Goal: Contribute content: Add original content to the website for others to see

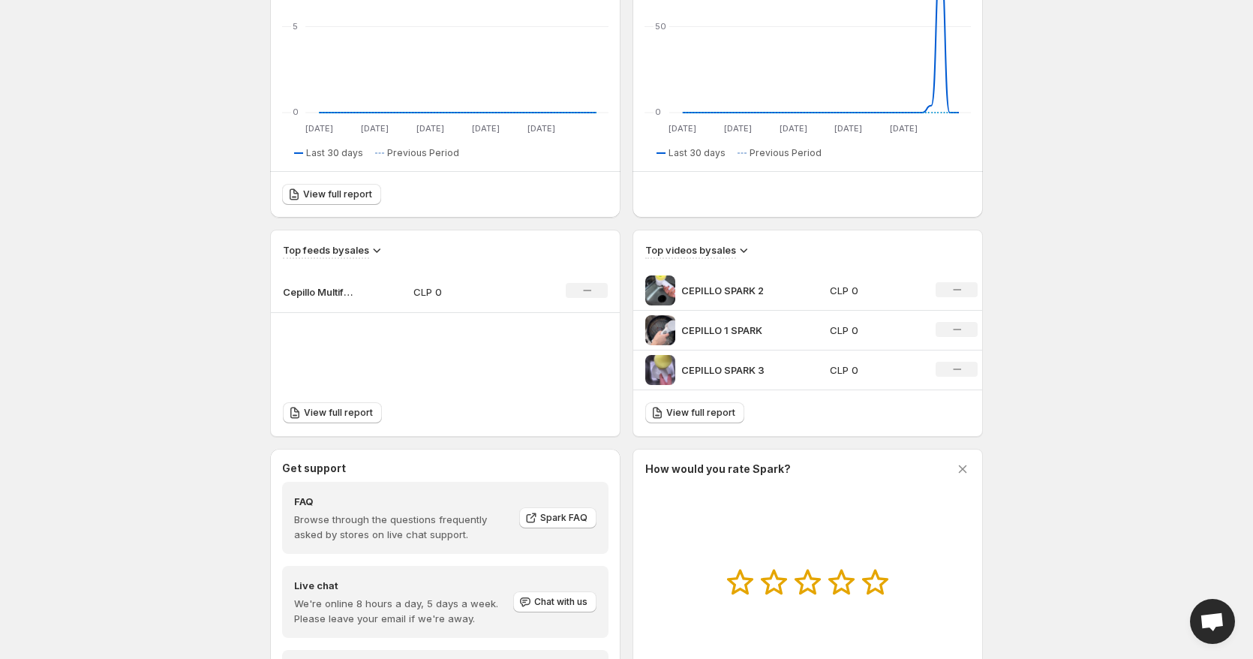
scroll to position [411, 0]
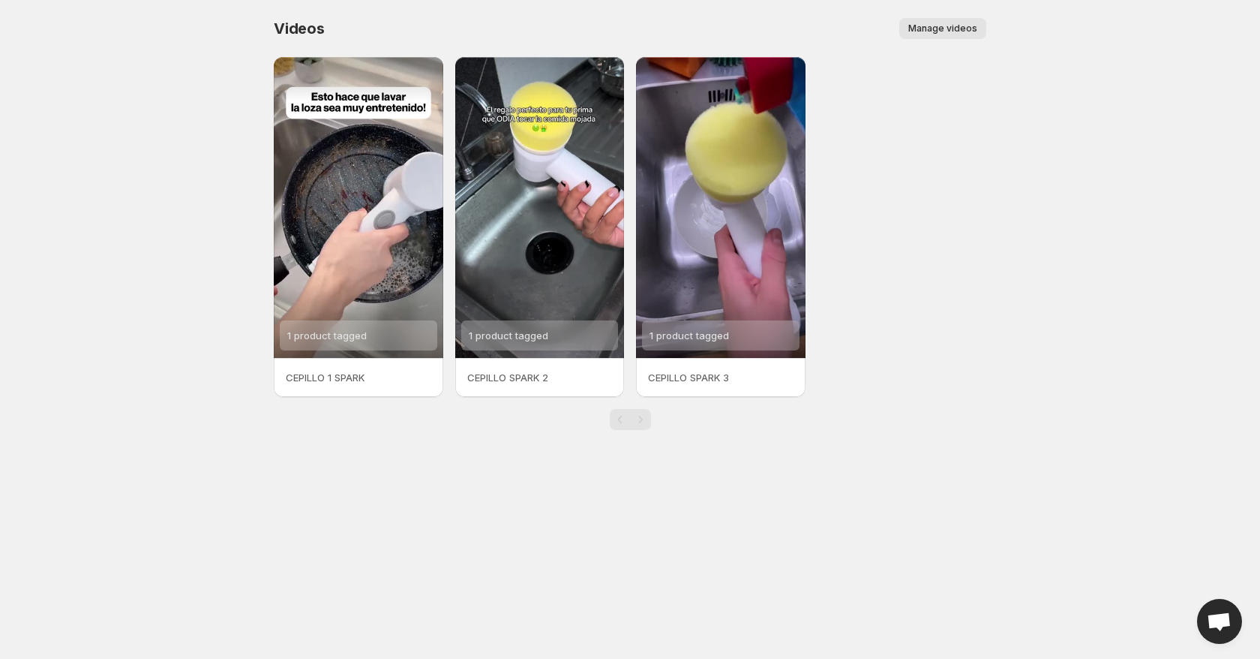
click at [931, 23] on span "Manage videos" at bounding box center [942, 29] width 69 height 12
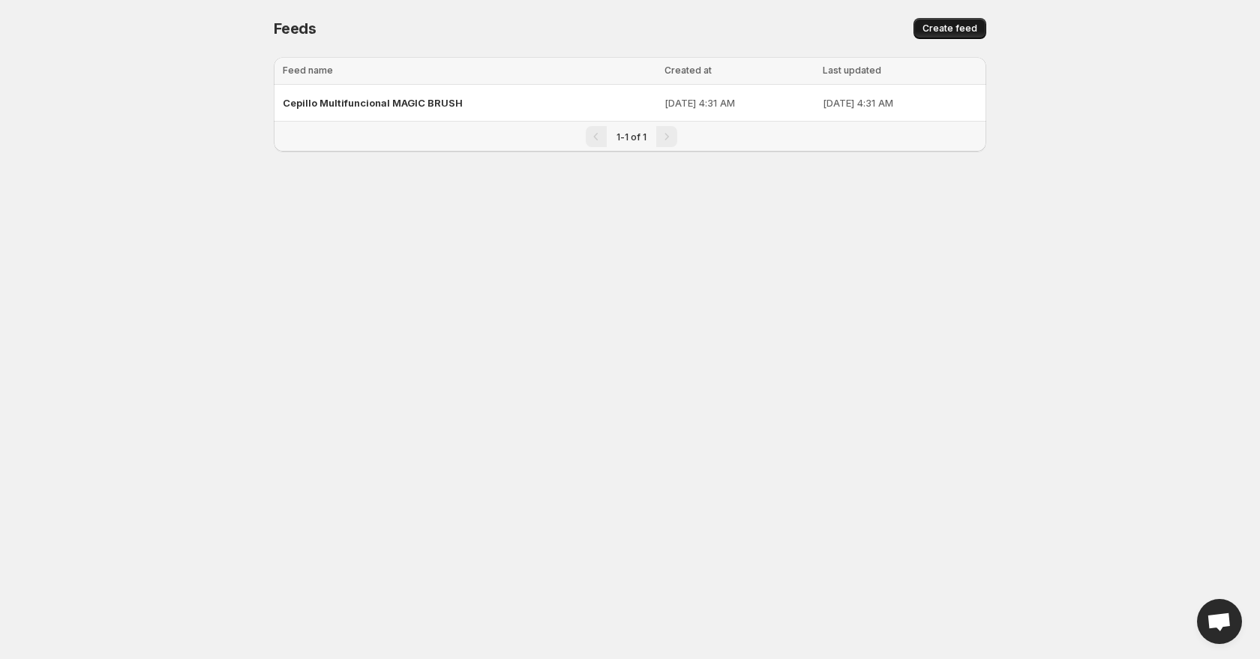
click at [968, 30] on span "Create feed" at bounding box center [950, 29] width 55 height 12
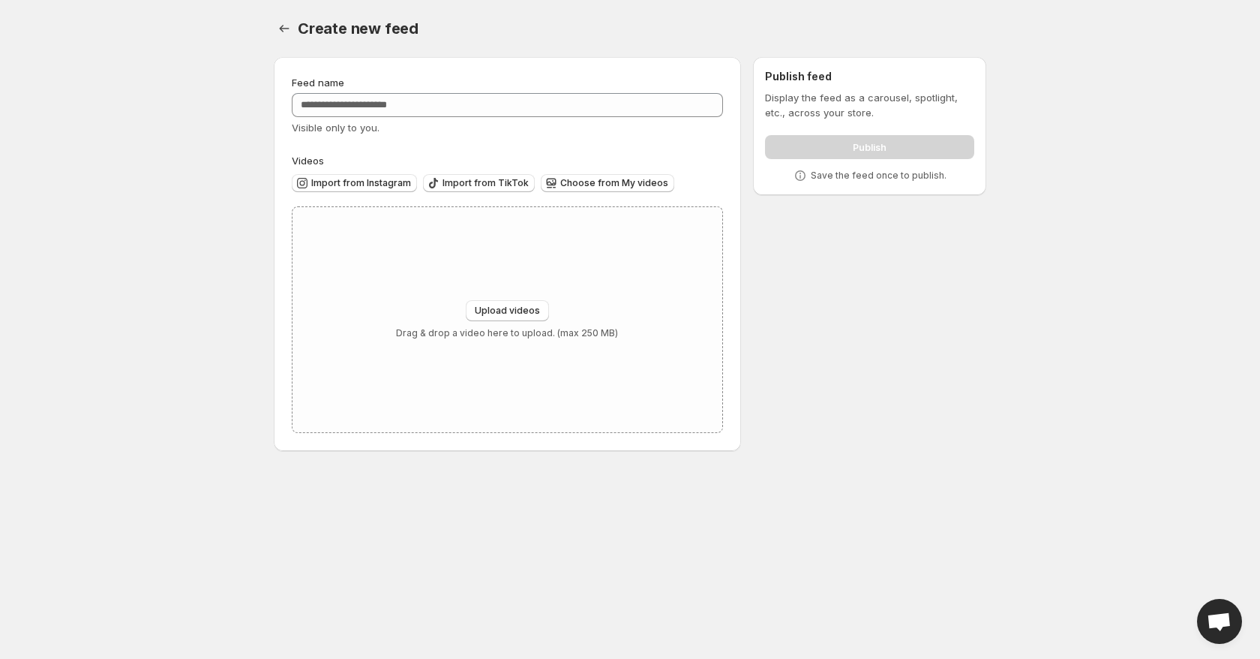
drag, startPoint x: 365, startPoint y: 58, endPoint x: 385, endPoint y: 74, distance: 25.1
click at [366, 59] on div "Feed name Visible only to you. Videos Import from Instagram Import from TikTok …" at bounding box center [507, 254] width 467 height 394
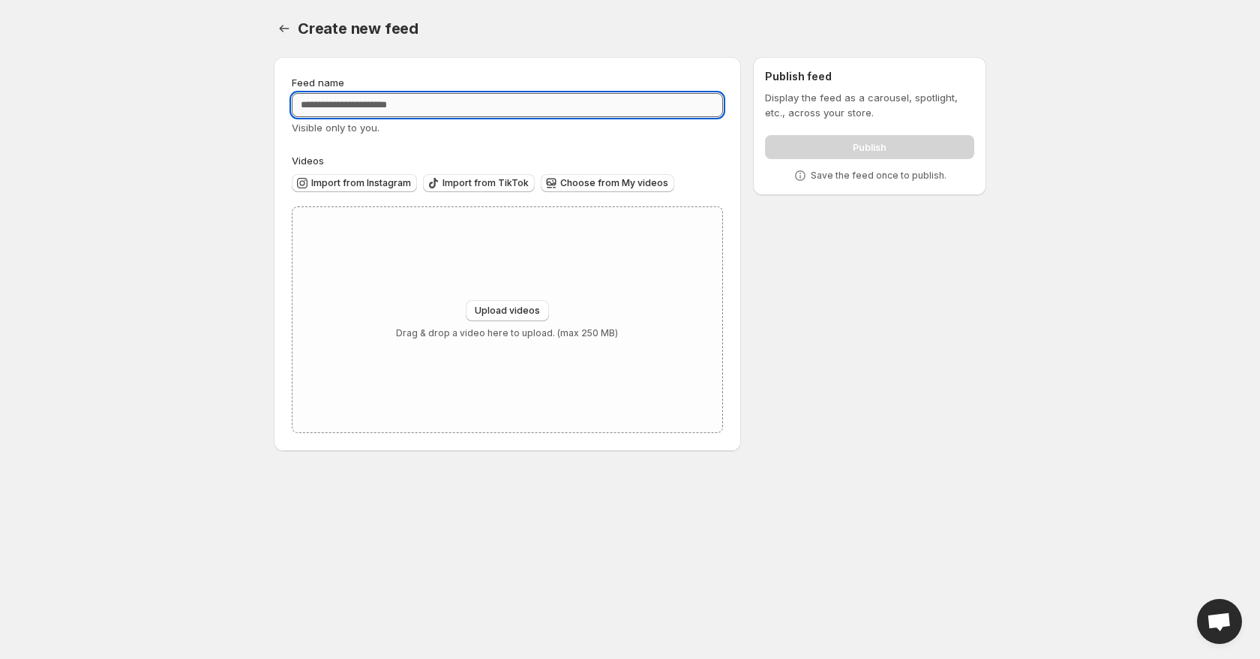
click at [414, 98] on input "Feed name" at bounding box center [507, 105] width 431 height 24
type input "**********"
click at [547, 303] on button "Upload videos" at bounding box center [507, 310] width 83 height 21
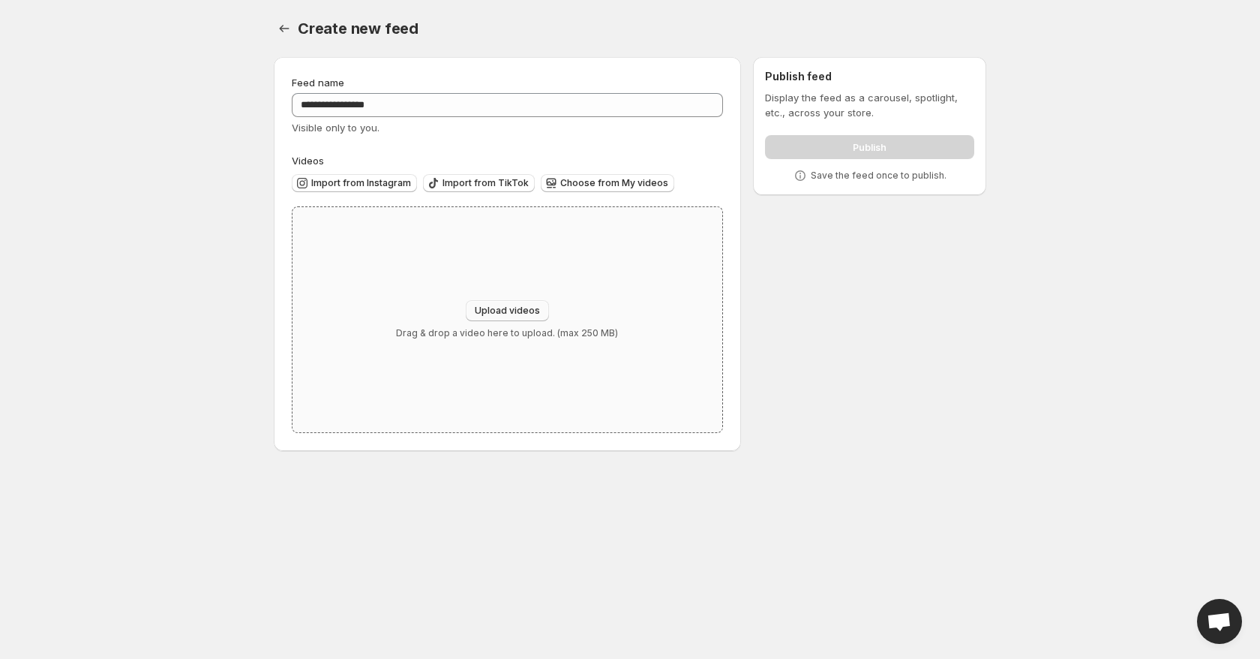
type input "**********"
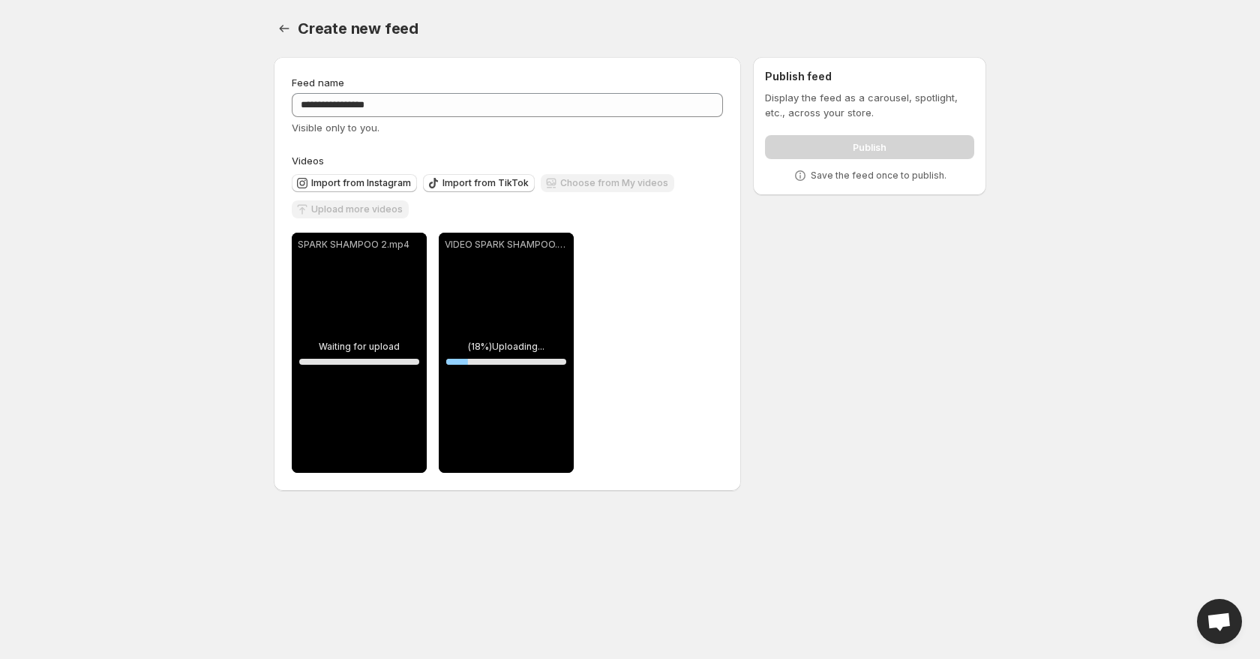
click at [381, 216] on div "Upload more videos" at bounding box center [350, 210] width 117 height 20
click at [383, 214] on span "Upload more videos" at bounding box center [357, 209] width 92 height 12
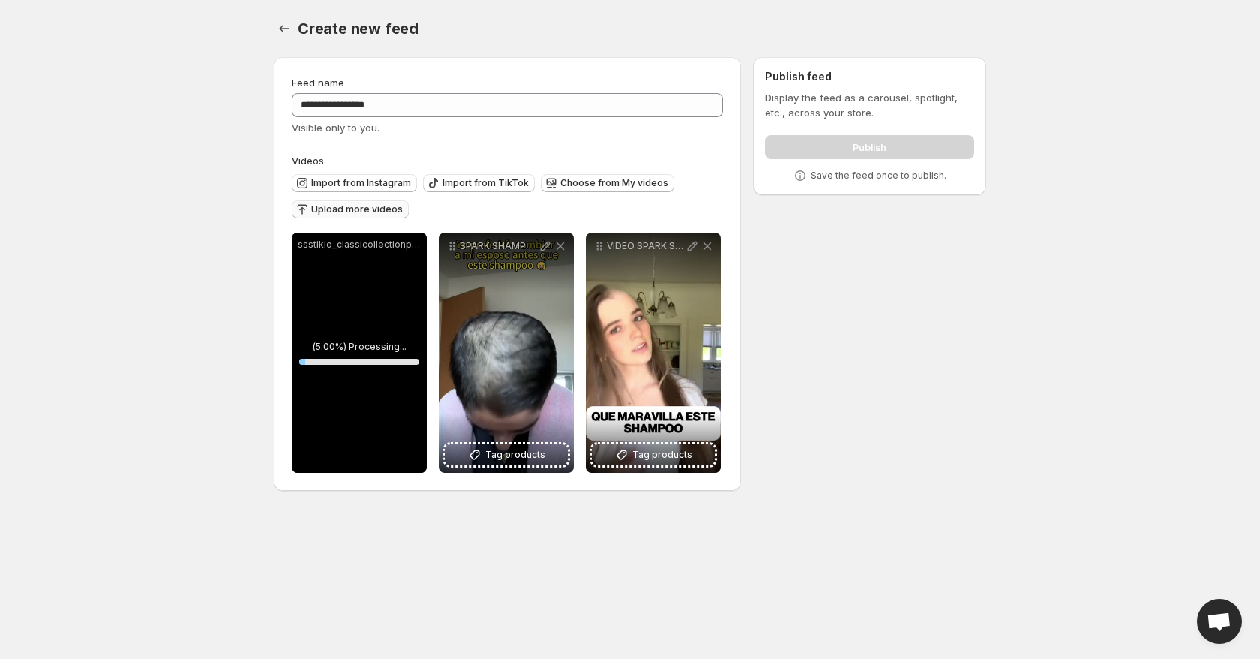
click at [938, 422] on div "**********" at bounding box center [624, 277] width 725 height 464
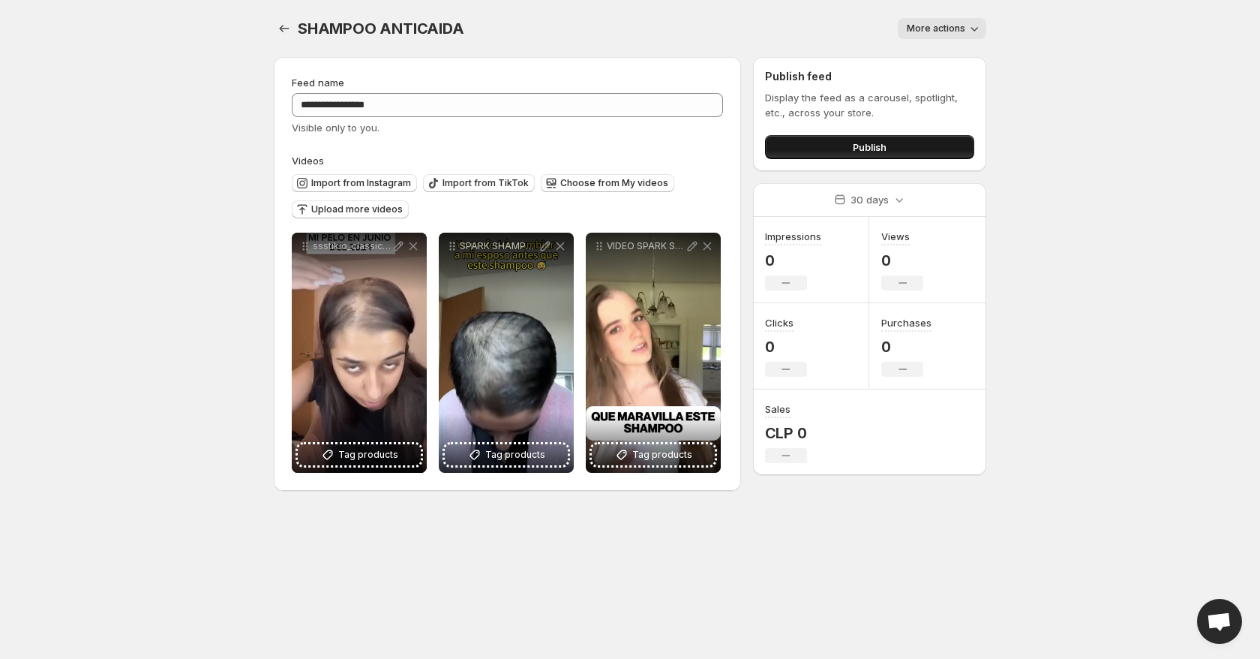
click at [832, 149] on button "Publish" at bounding box center [869, 147] width 209 height 24
click at [287, 29] on icon "Settings" at bounding box center [284, 28] width 15 height 15
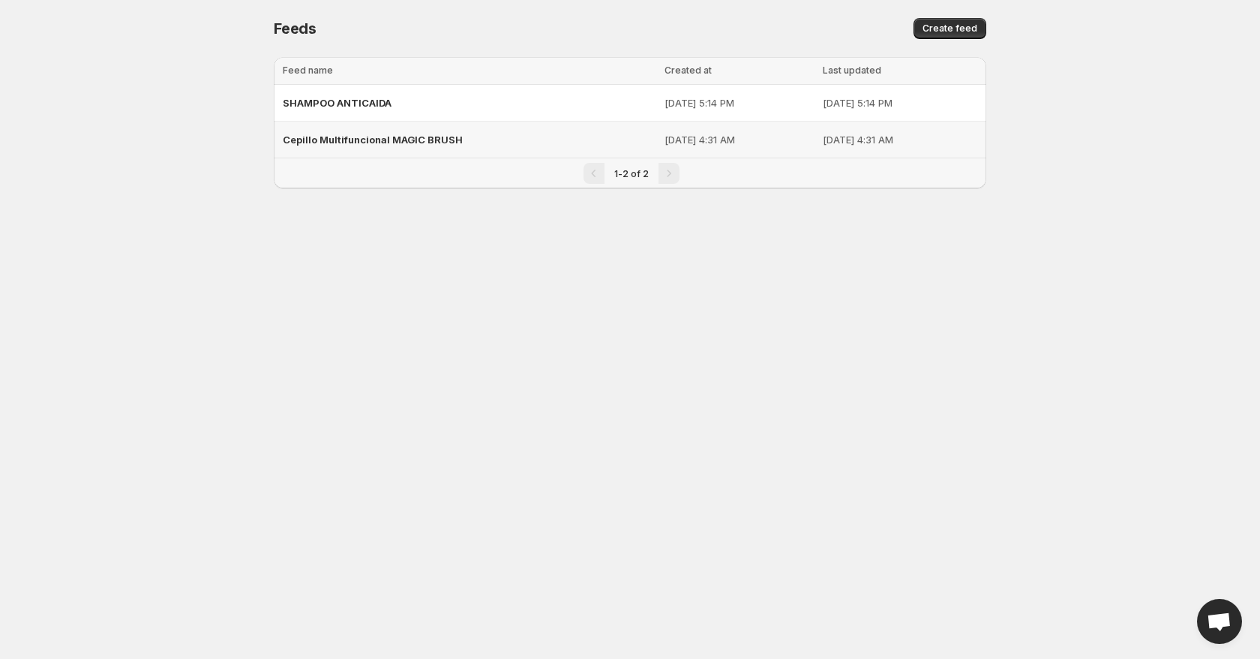
click at [899, 148] on td "[DATE] 4:31 AM" at bounding box center [902, 140] width 168 height 37
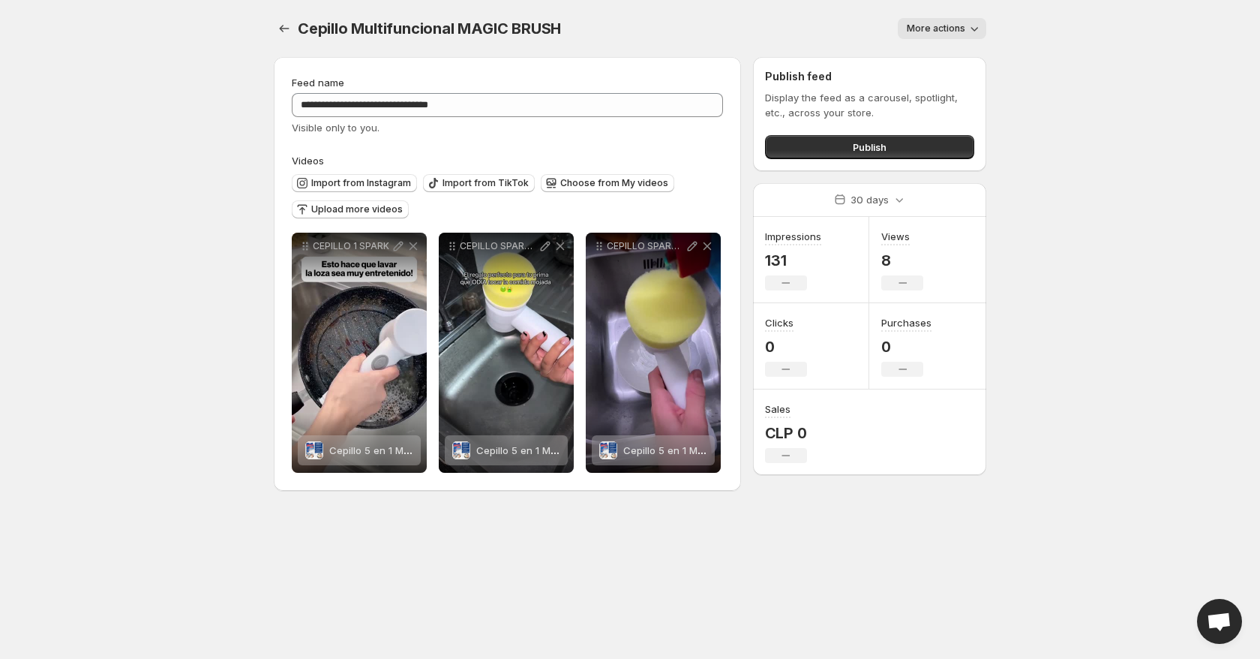
click at [937, 26] on span "More actions" at bounding box center [936, 29] width 59 height 12
click at [935, 62] on span "Delete" at bounding box center [924, 60] width 30 height 12
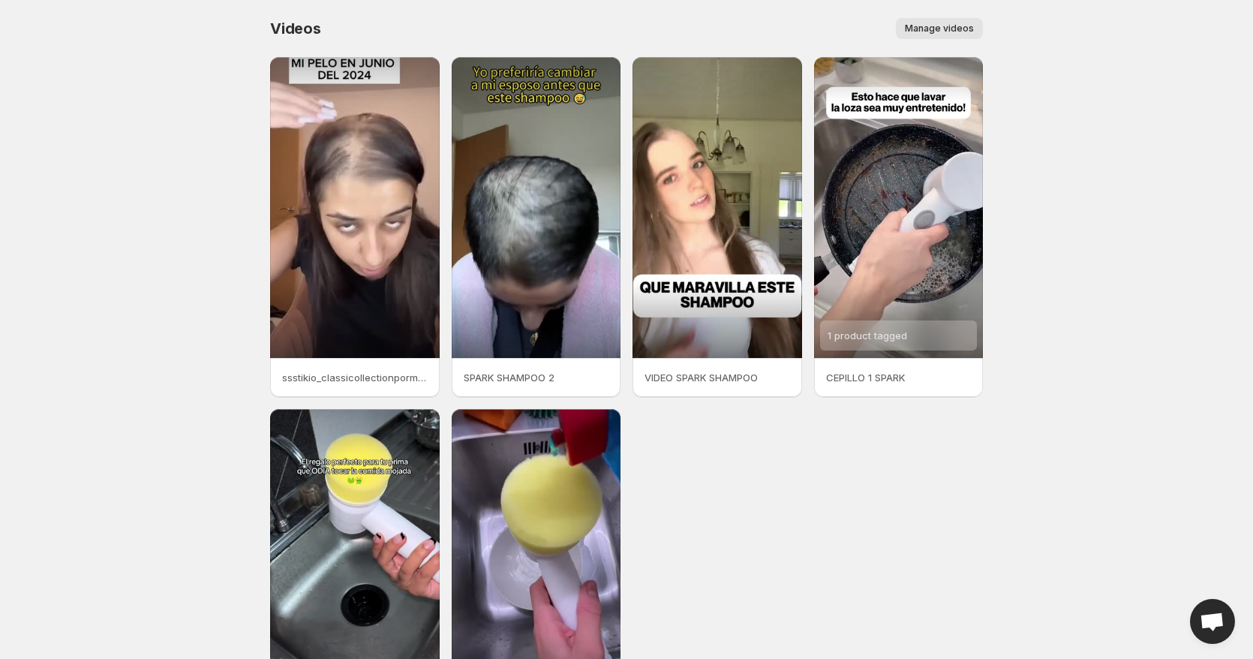
scroll to position [75, 0]
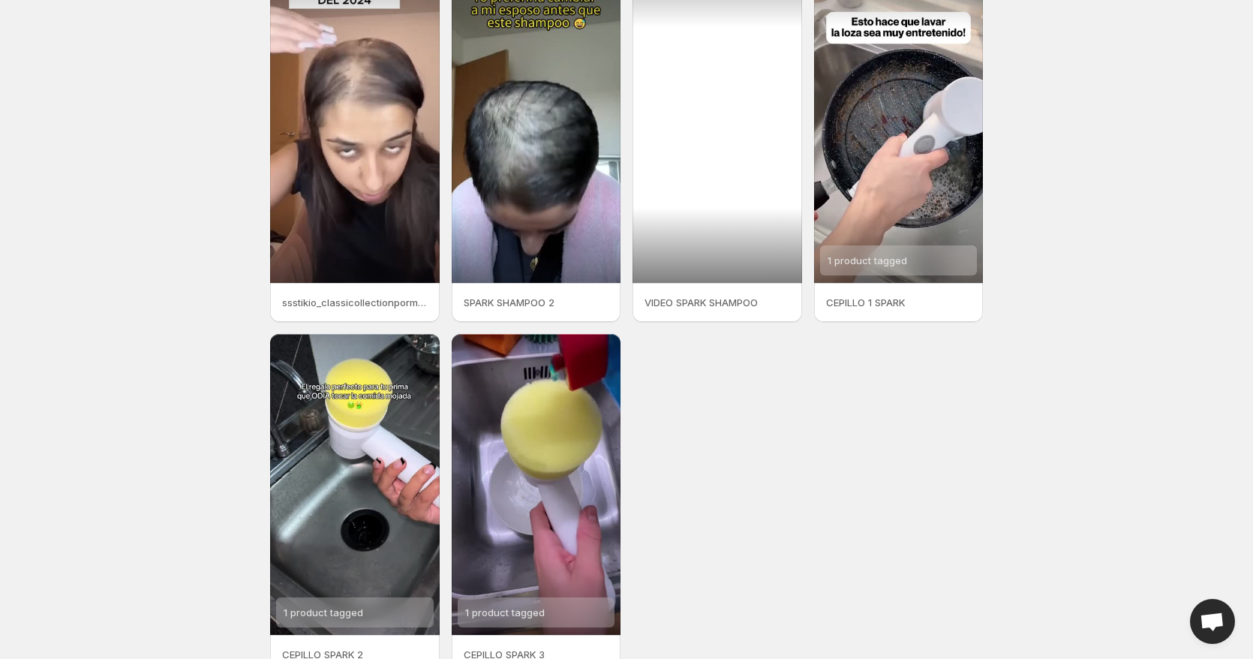
click at [692, 203] on div at bounding box center [717, 132] width 170 height 301
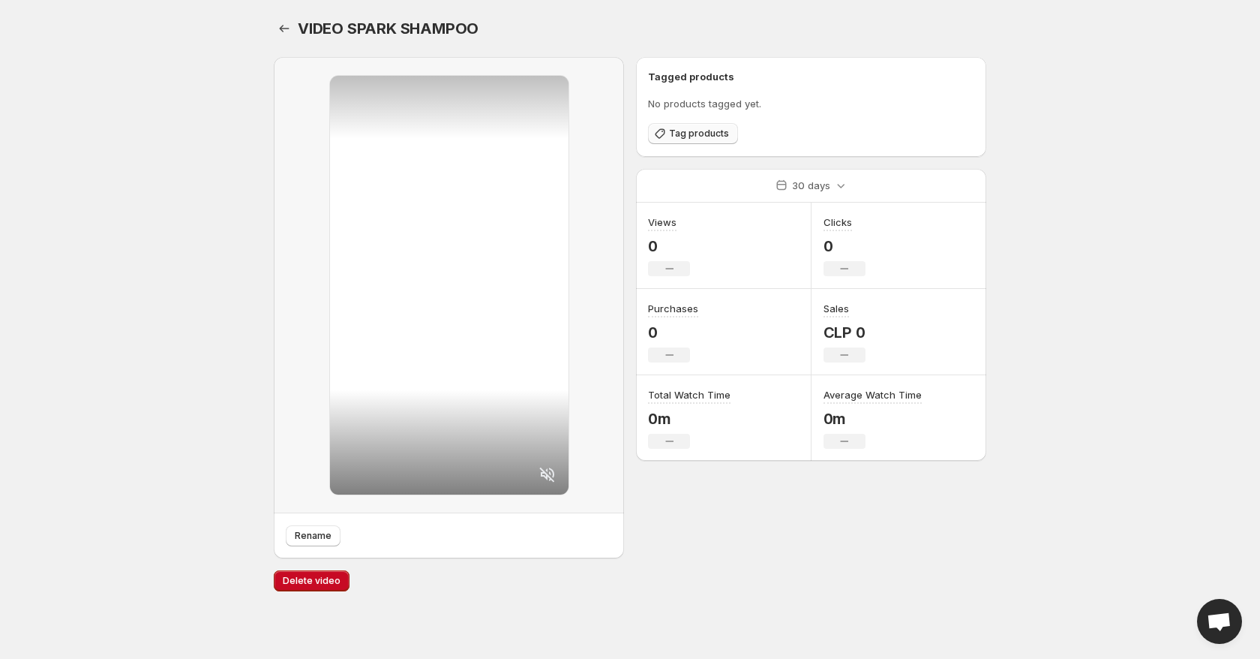
click at [713, 134] on span "Tag products" at bounding box center [699, 134] width 60 height 12
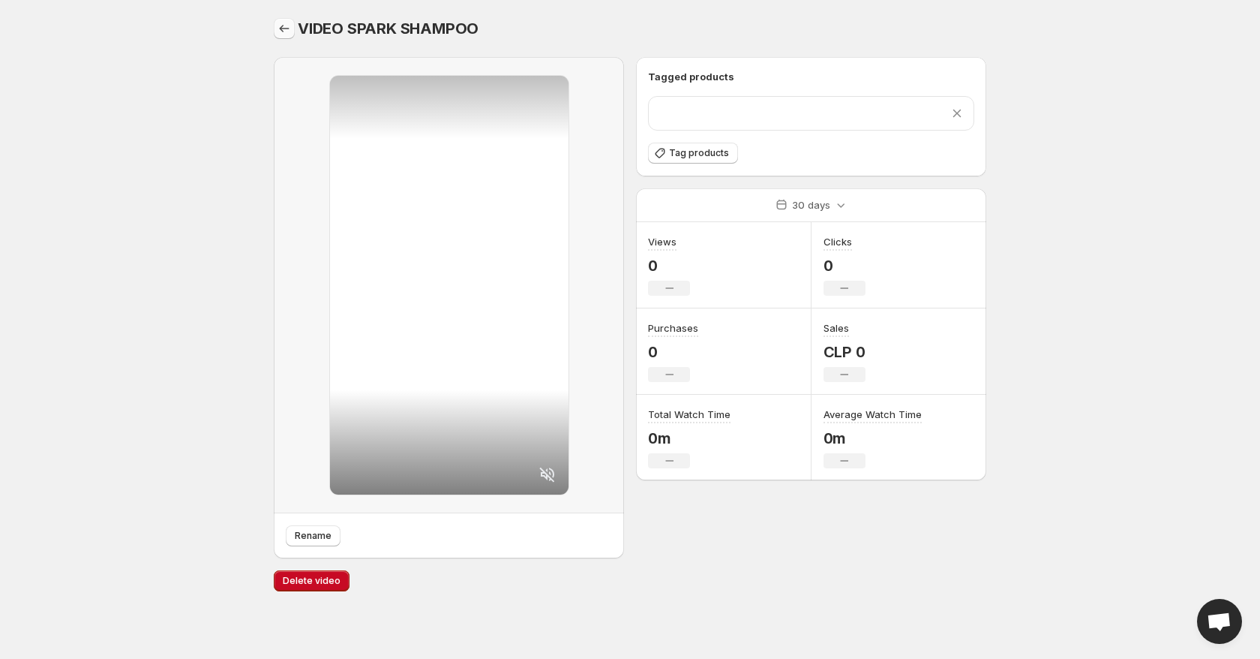
click at [294, 34] on button "Settings" at bounding box center [284, 28] width 21 height 21
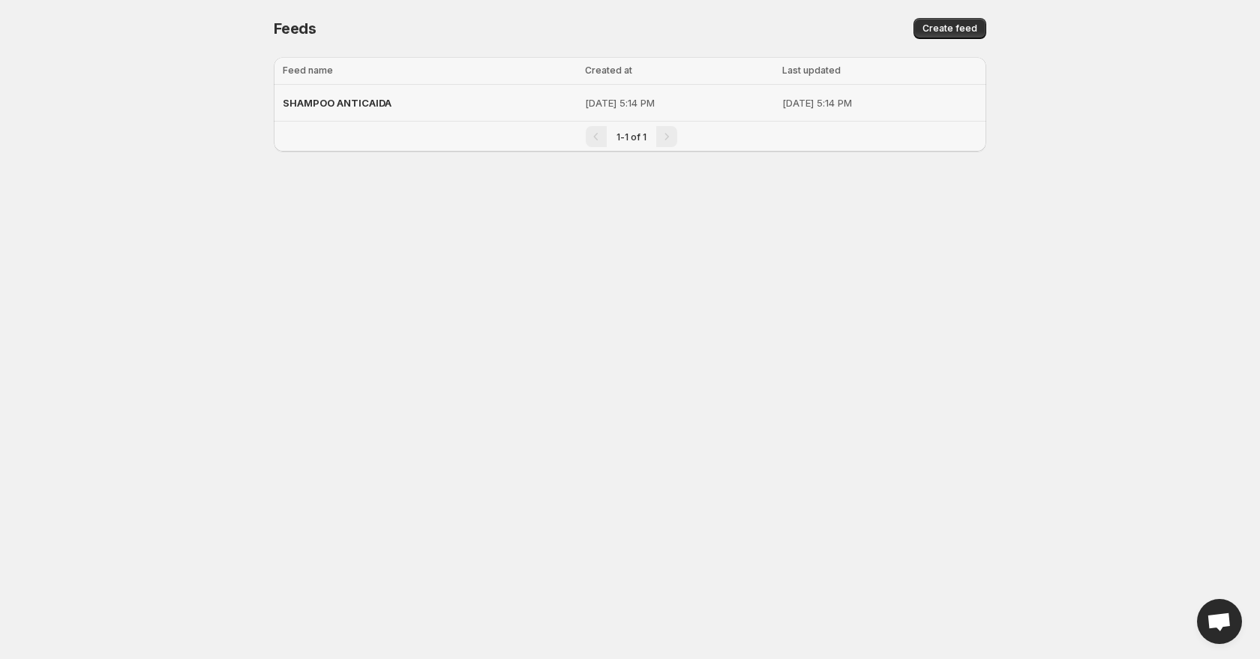
click at [663, 108] on p "[DATE] 5:14 PM" at bounding box center [679, 102] width 188 height 15
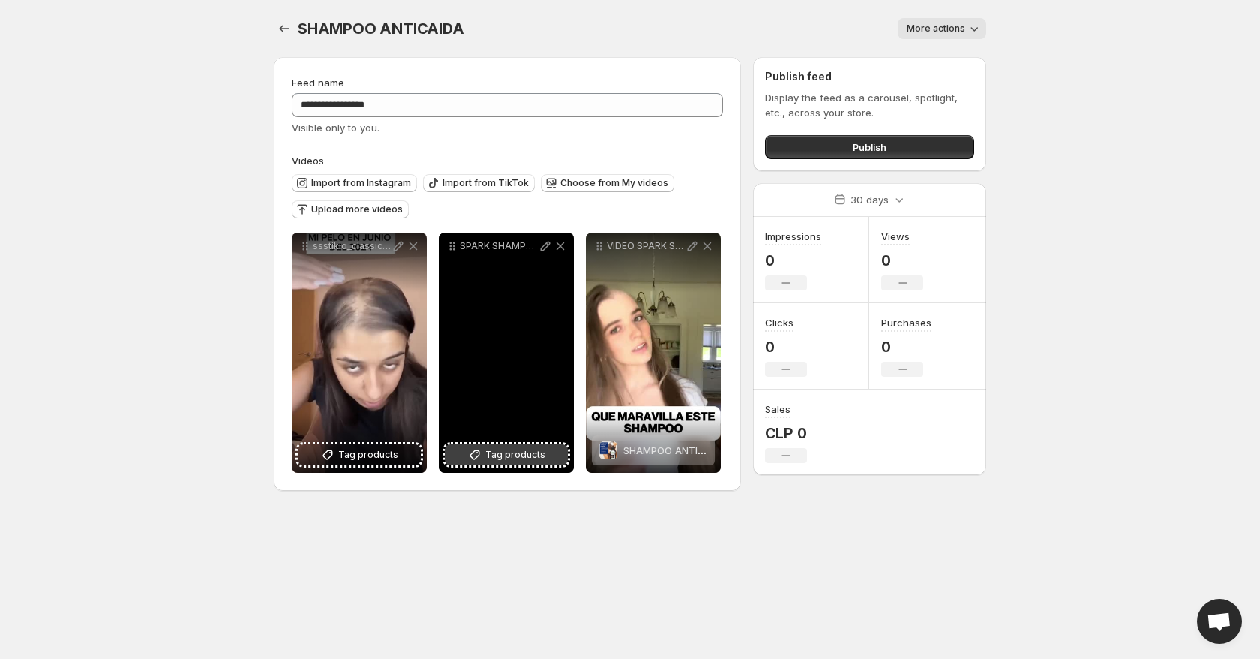
click at [507, 458] on span "Tag products" at bounding box center [515, 454] width 60 height 15
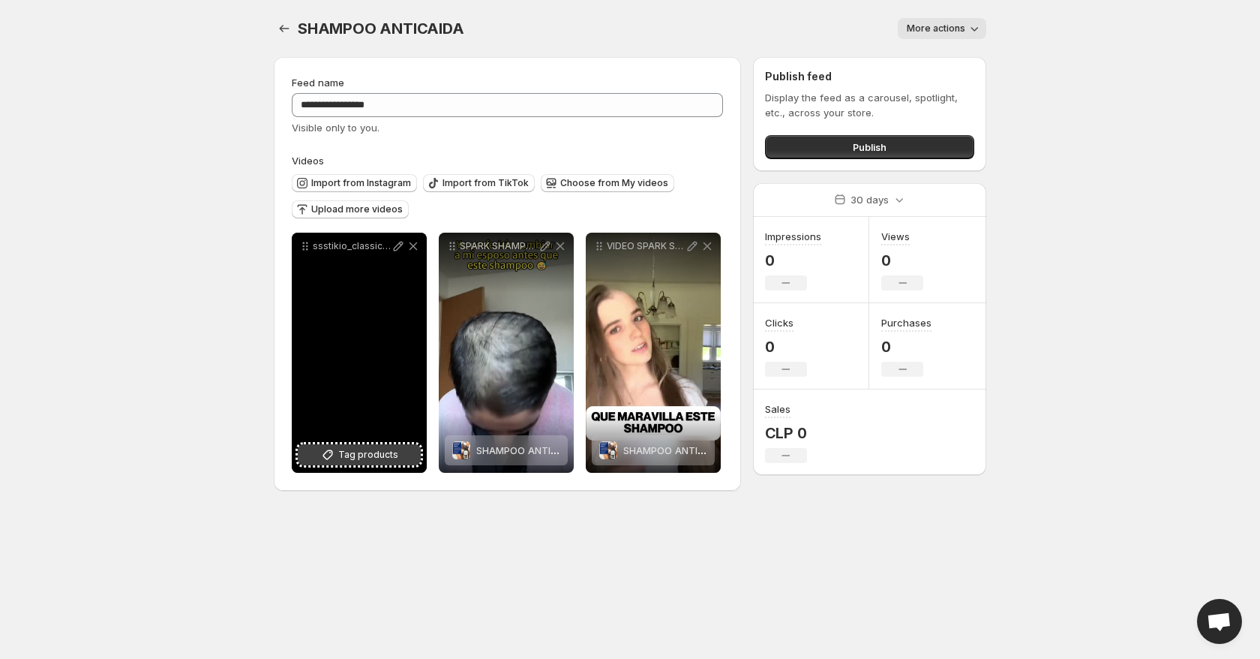
click at [395, 449] on span "Tag products" at bounding box center [368, 454] width 60 height 15
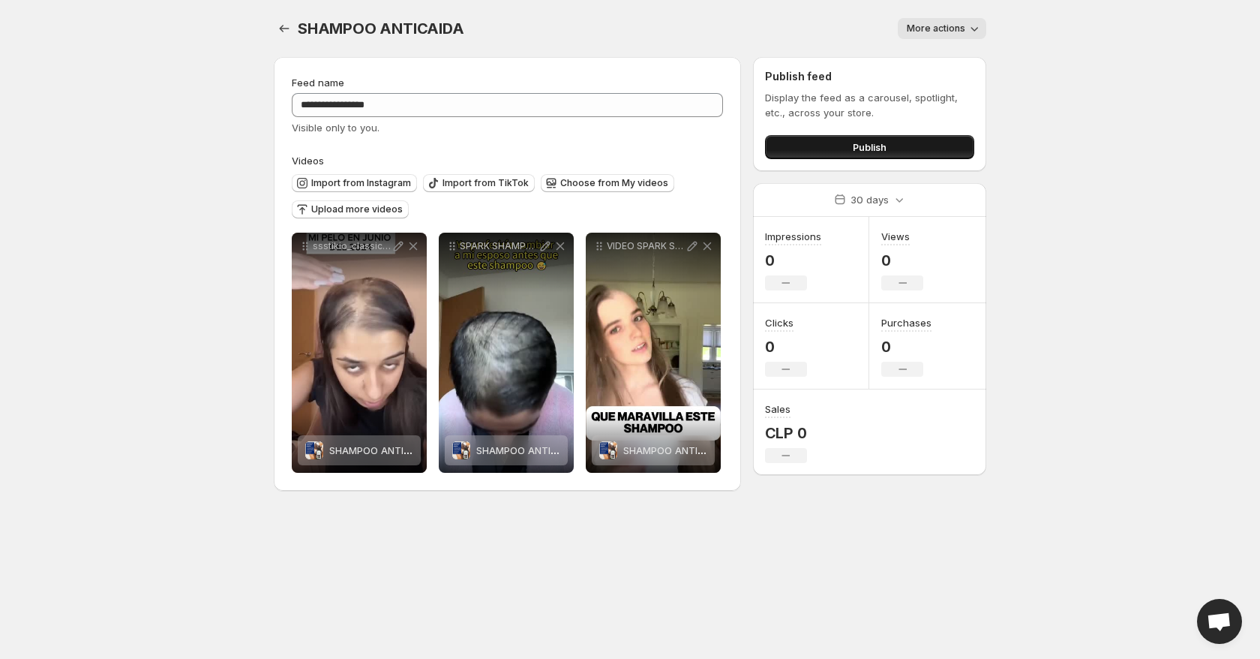
click at [857, 155] on button "Publish" at bounding box center [869, 147] width 209 height 24
